Goal: Navigation & Orientation: Find specific page/section

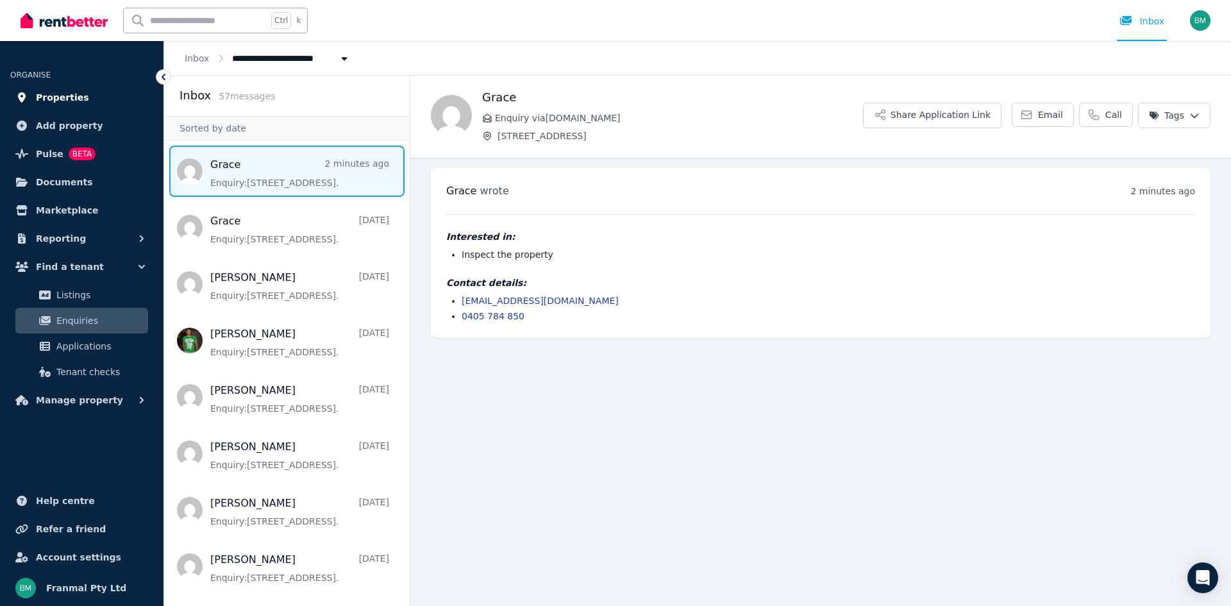
click at [72, 101] on span "Properties" at bounding box center [62, 97] width 53 height 15
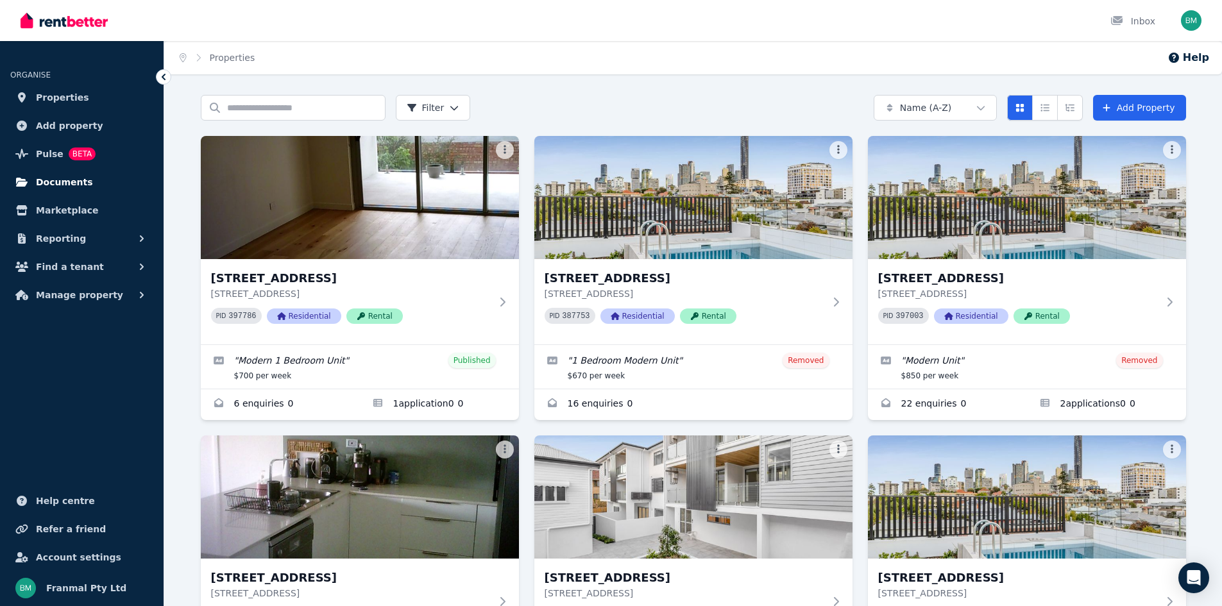
click at [54, 177] on span "Documents" at bounding box center [64, 181] width 57 height 15
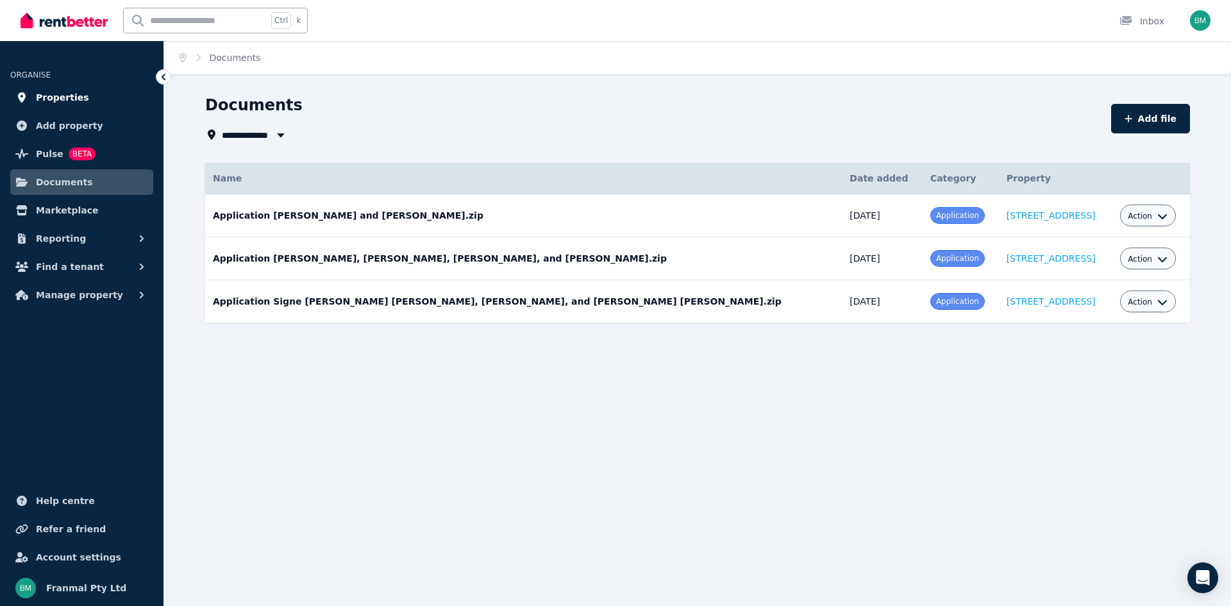
click at [69, 97] on span "Properties" at bounding box center [62, 97] width 53 height 15
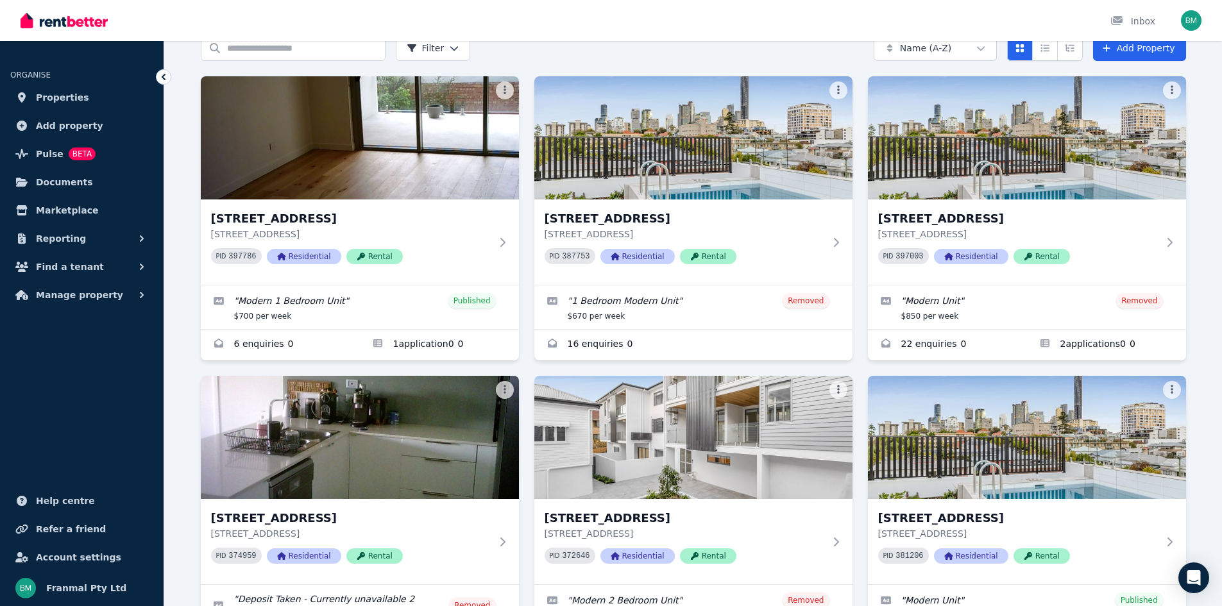
scroll to position [140, 0]
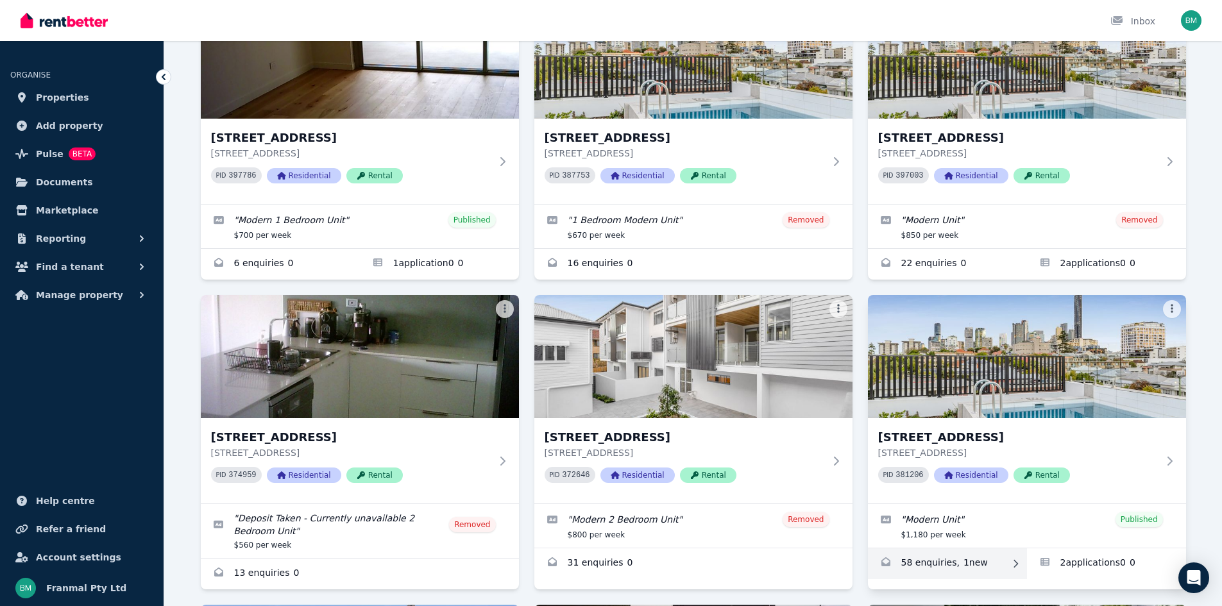
click at [970, 559] on link "Enquiries for 157 Harcourt St, New Farm" at bounding box center [947, 563] width 159 height 31
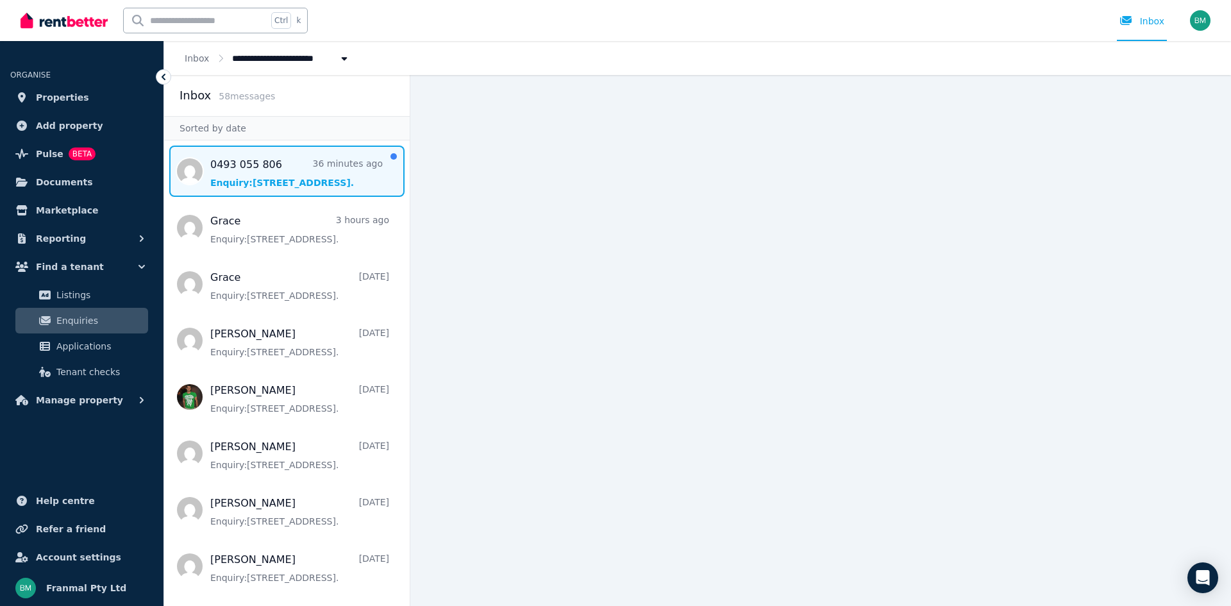
click at [294, 174] on span "Message list" at bounding box center [287, 171] width 246 height 51
